Goal: Task Accomplishment & Management: Use online tool/utility

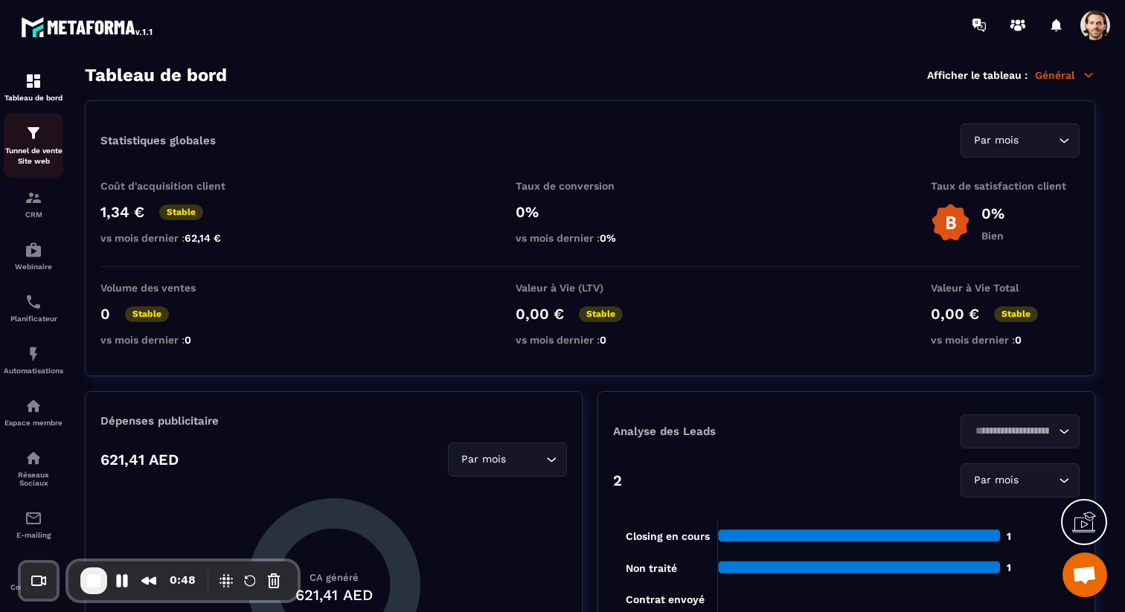
click at [46, 133] on div "Tunnel de vente Site web" at bounding box center [34, 145] width 60 height 42
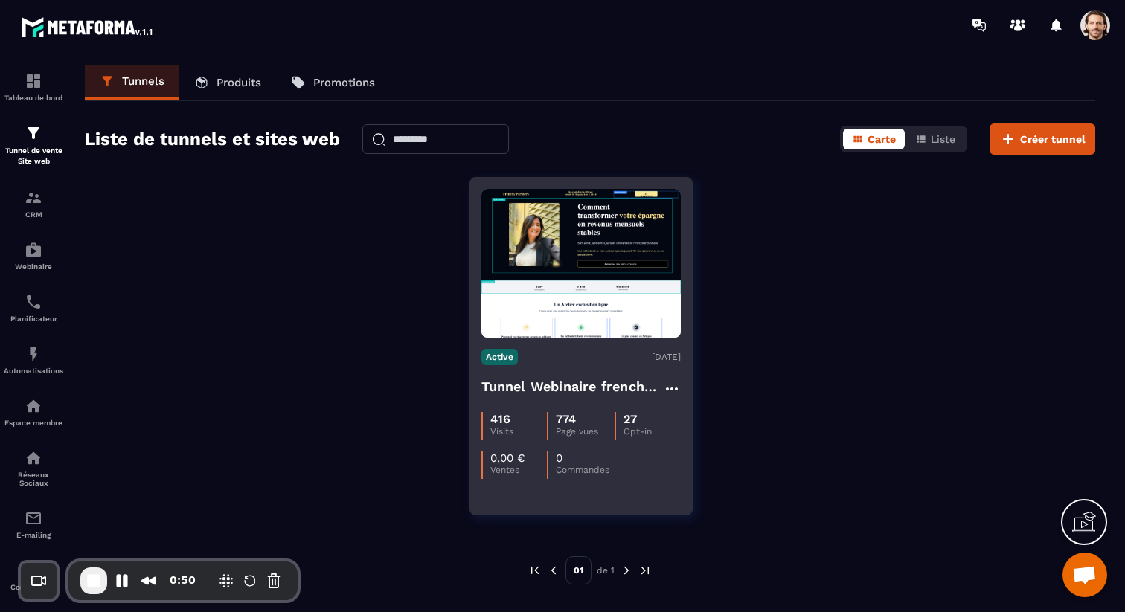
click at [580, 388] on h4 "Tunnel Webinaire frenchy partners" at bounding box center [571, 386] width 181 height 21
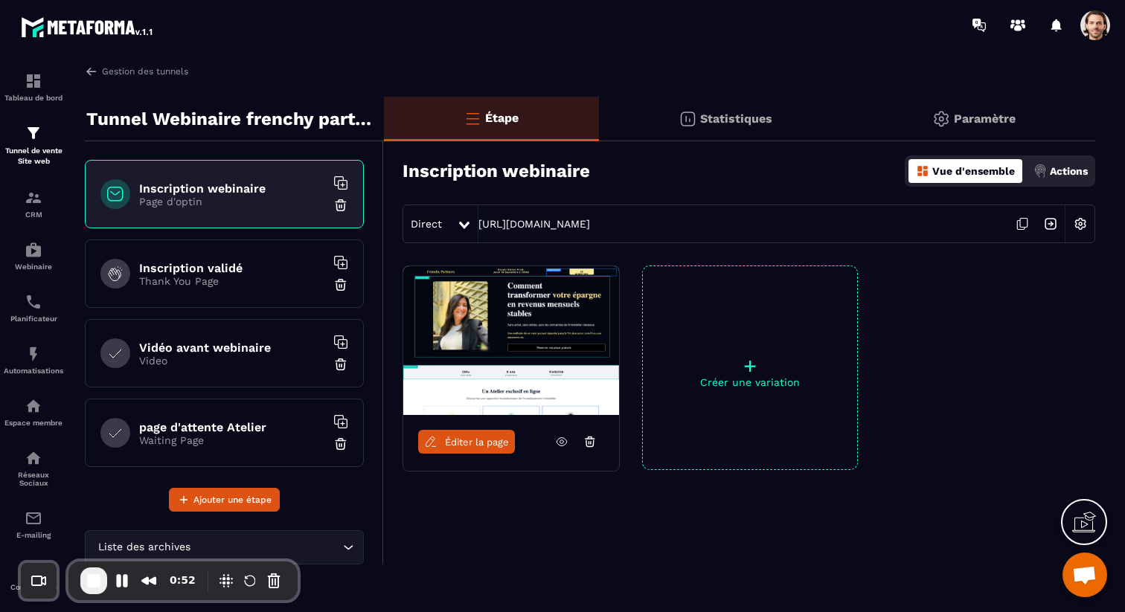
click at [449, 222] on div "Direct" at bounding box center [430, 223] width 54 height 27
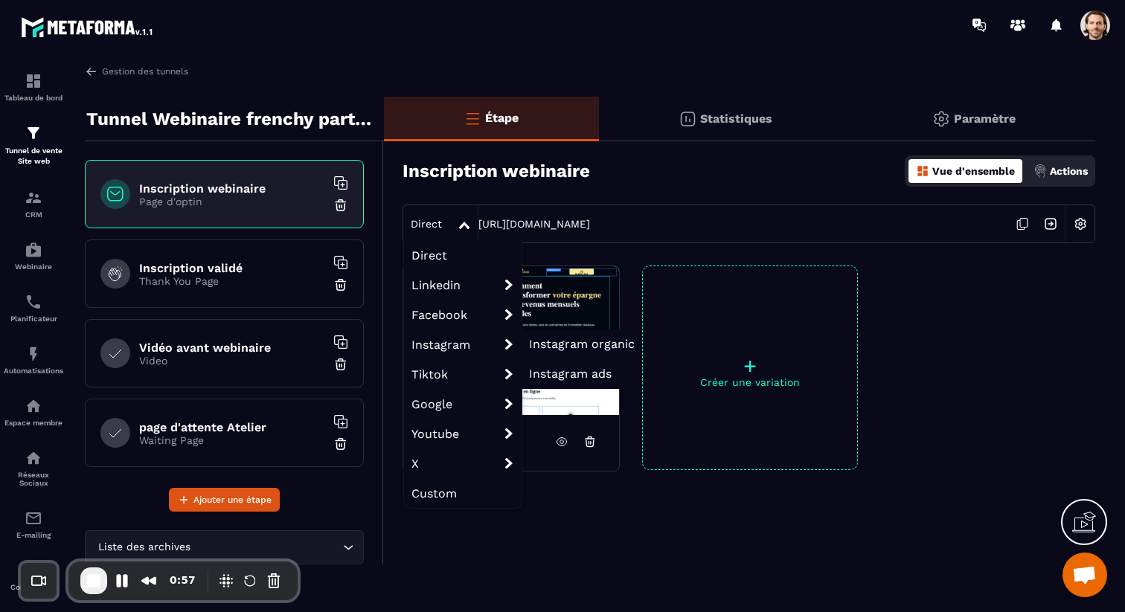
click at [603, 344] on span "Instagram organic" at bounding box center [582, 344] width 106 height 14
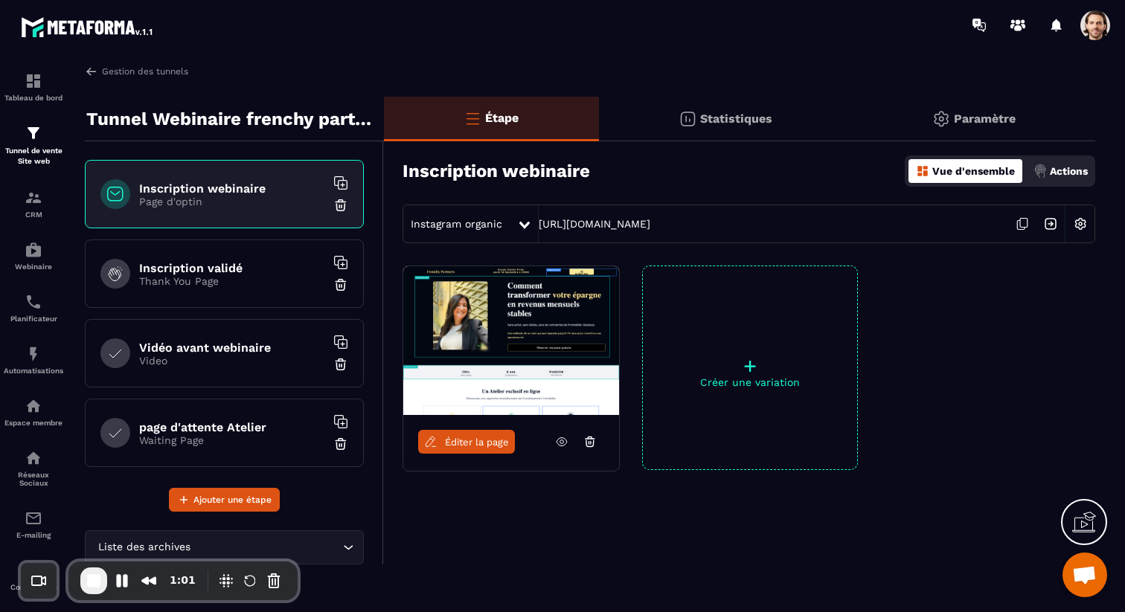
click at [517, 220] on div at bounding box center [525, 223] width 17 height 27
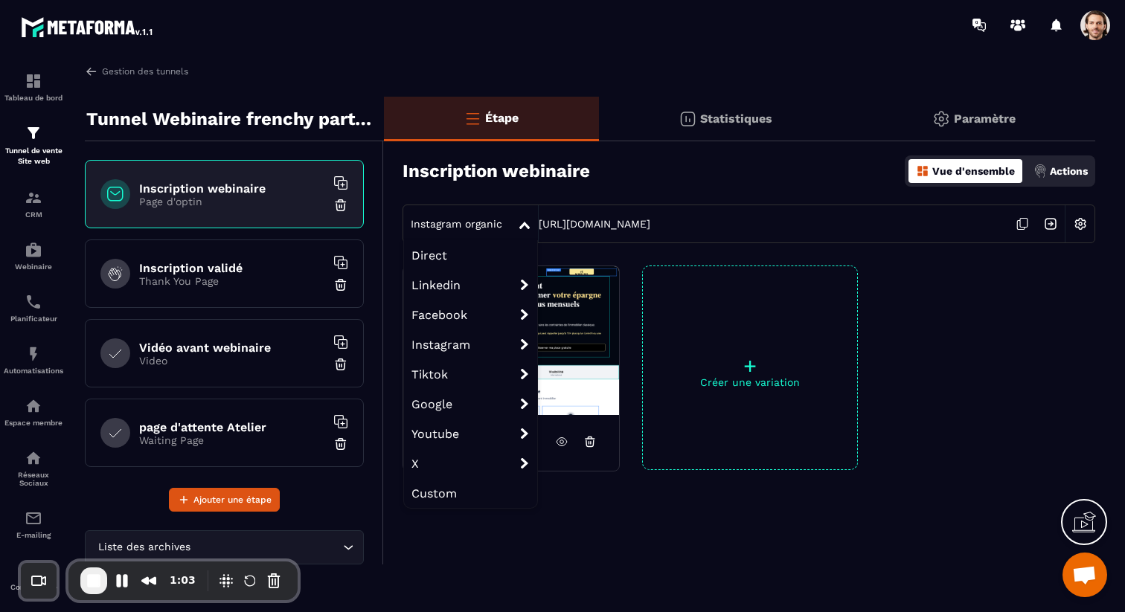
click at [805, 10] on div at bounding box center [650, 25] width 950 height 50
